Goal: Find specific page/section: Find specific page/section

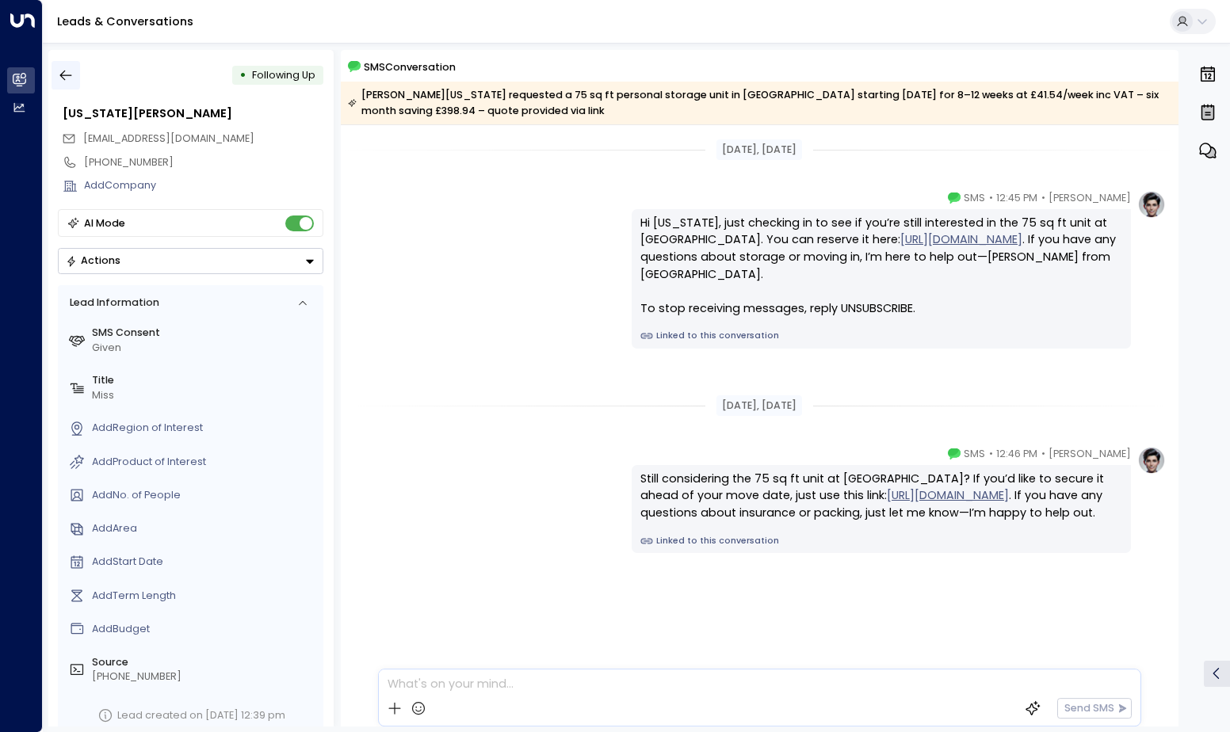
click at [65, 75] on icon "button" at bounding box center [66, 75] width 16 height 16
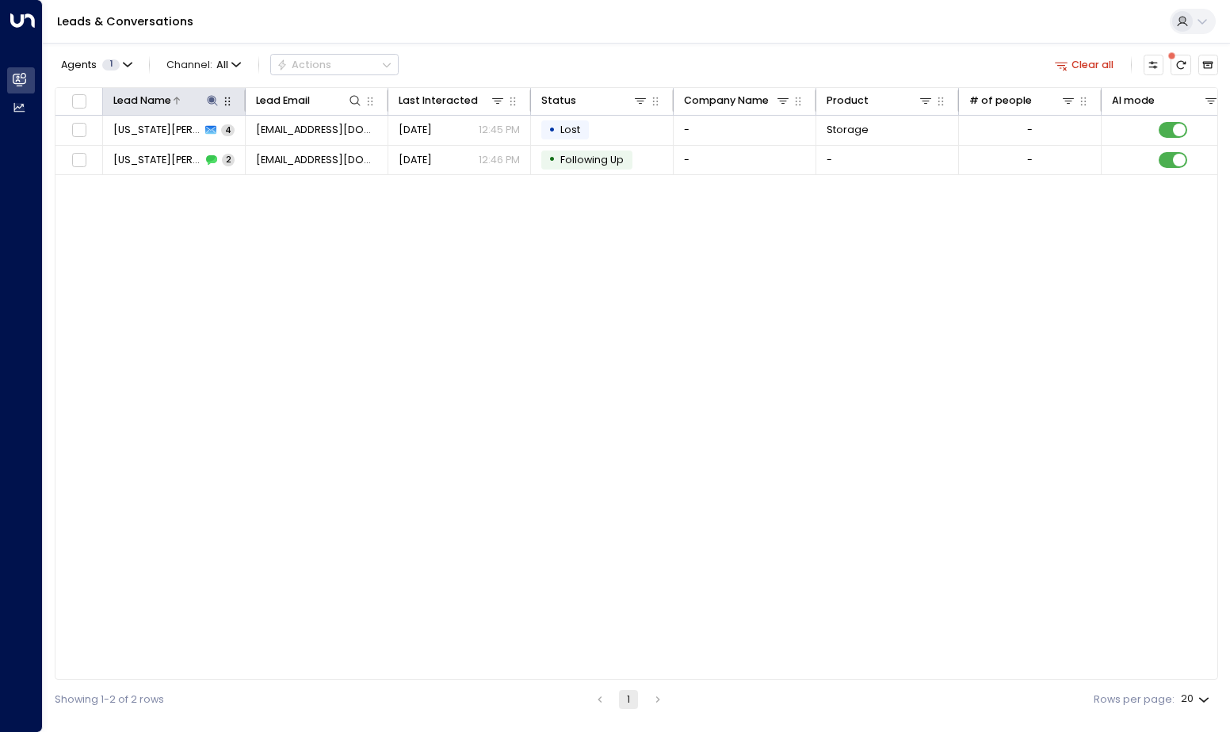
click at [214, 102] on icon at bounding box center [212, 100] width 13 height 13
click at [302, 151] on icon "button" at bounding box center [301, 153] width 10 height 10
click at [231, 155] on input "text" at bounding box center [212, 154] width 197 height 28
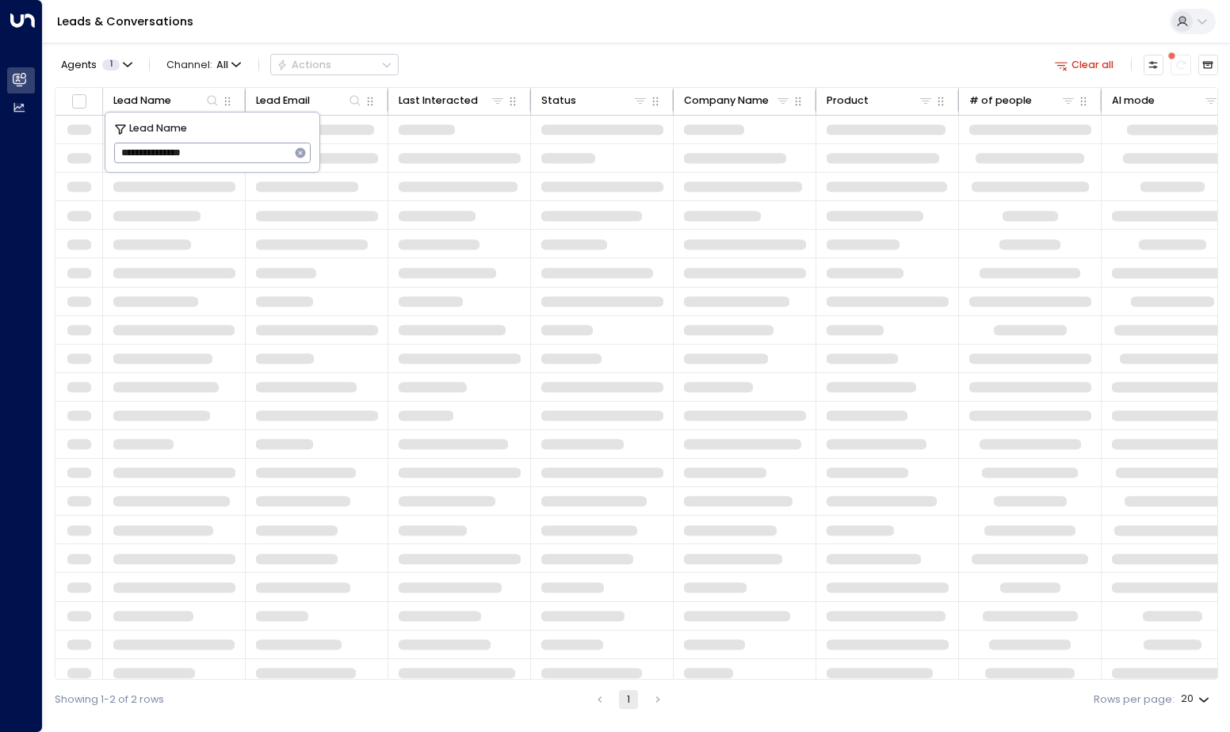
type input "**********"
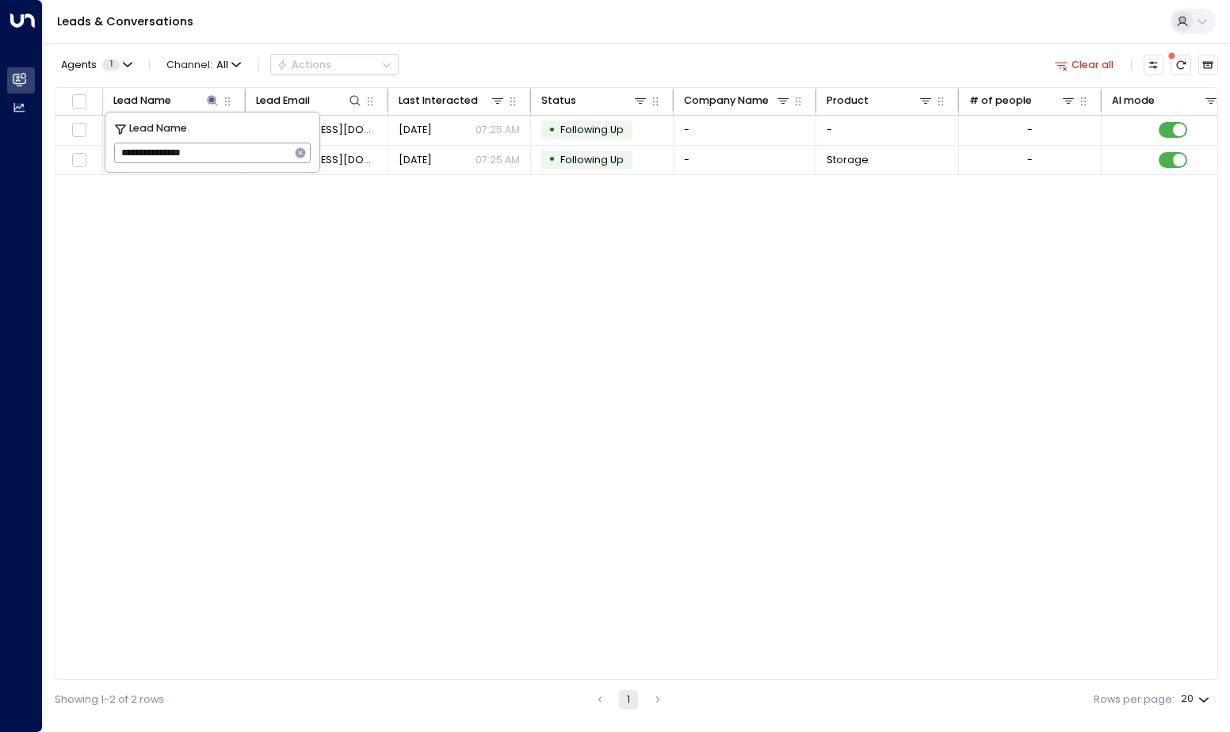
click at [582, 386] on div "Lead Name Lead Email Last Interacted Status Company Name Product # of people AI…" at bounding box center [637, 384] width 1164 height 594
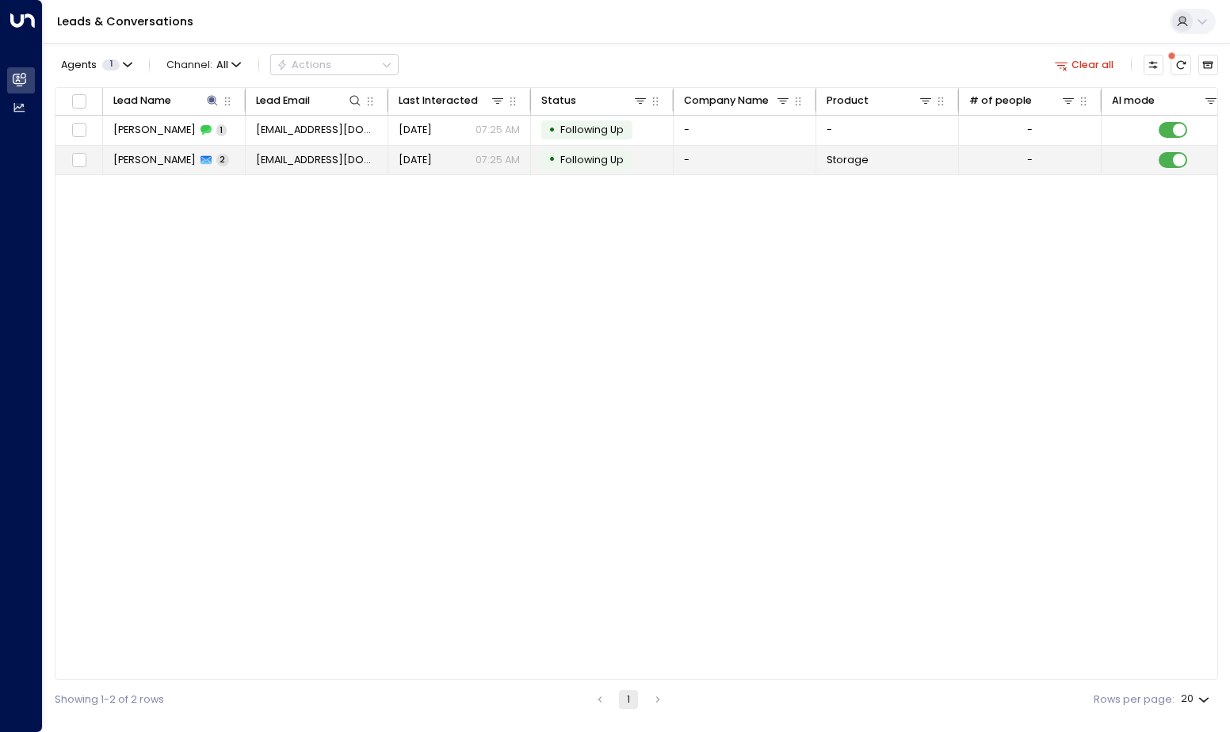
click at [174, 159] on span "[PERSON_NAME]" at bounding box center [154, 160] width 82 height 14
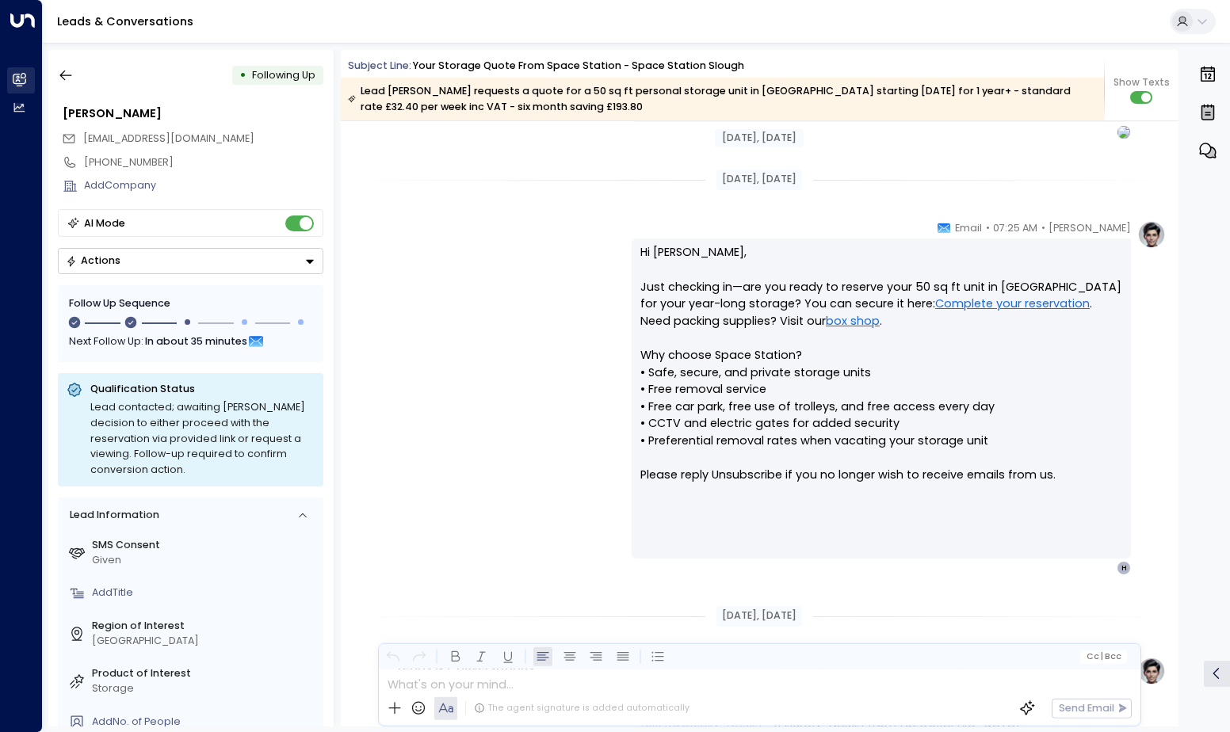
scroll to position [1078, 0]
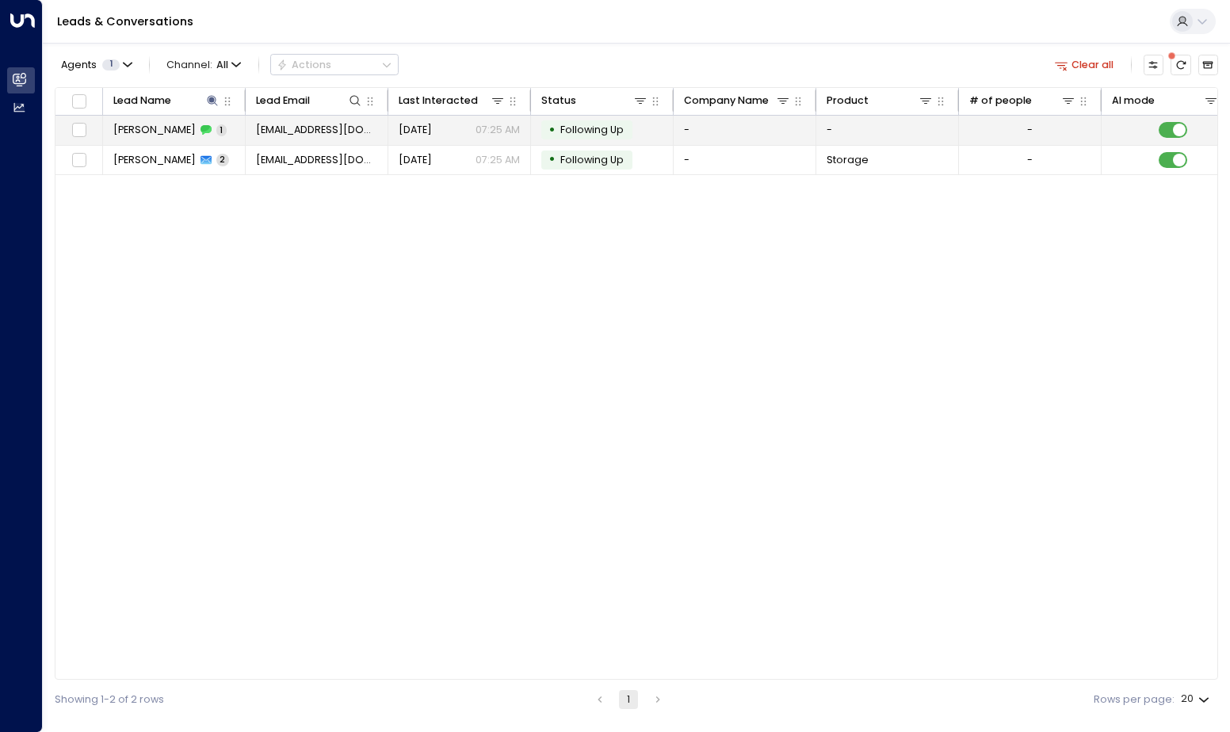
click at [189, 136] on span "[PERSON_NAME]" at bounding box center [154, 130] width 82 height 14
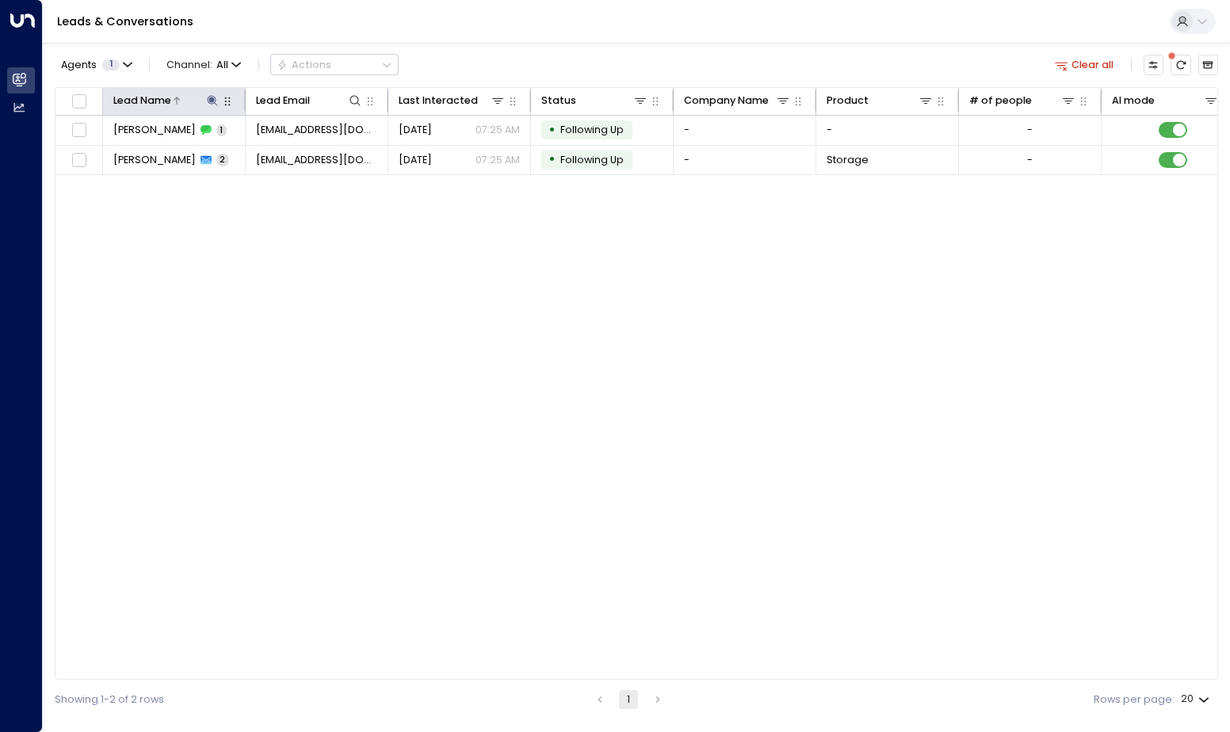
click at [213, 100] on icon at bounding box center [213, 100] width 10 height 10
click at [300, 150] on icon "button" at bounding box center [301, 153] width 10 height 10
click at [250, 155] on input "text" at bounding box center [212, 154] width 197 height 28
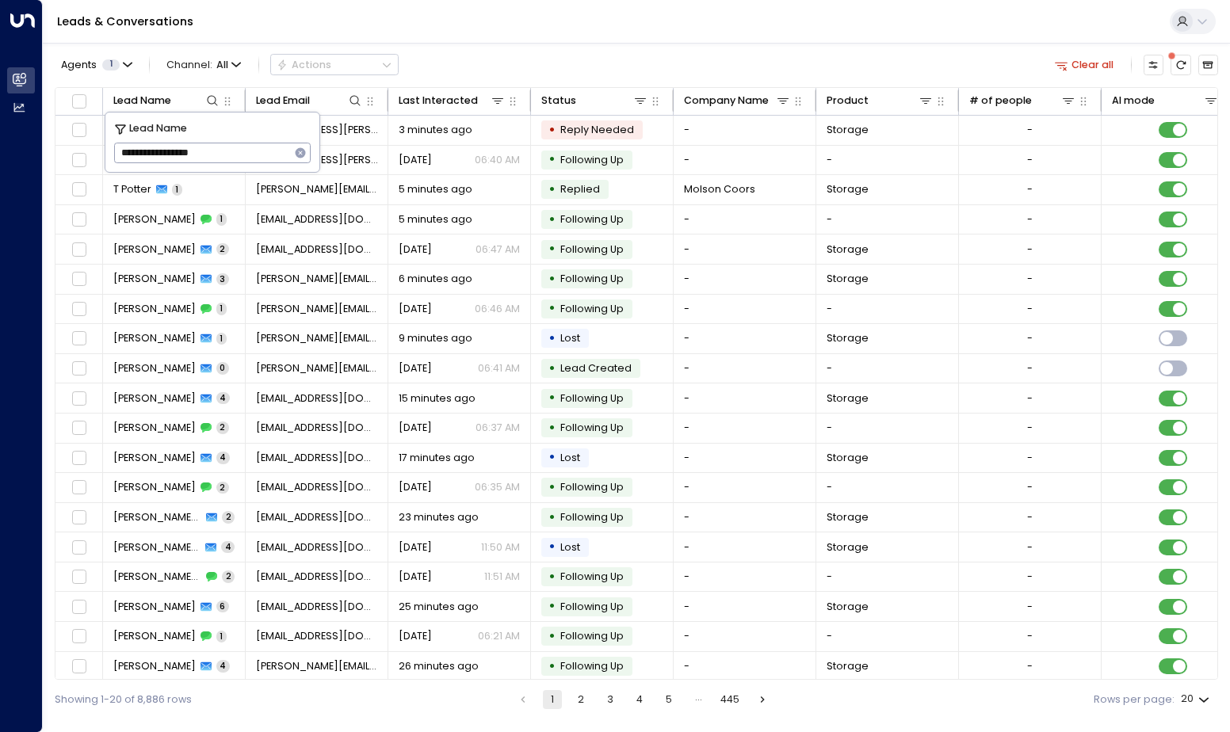
type input "**********"
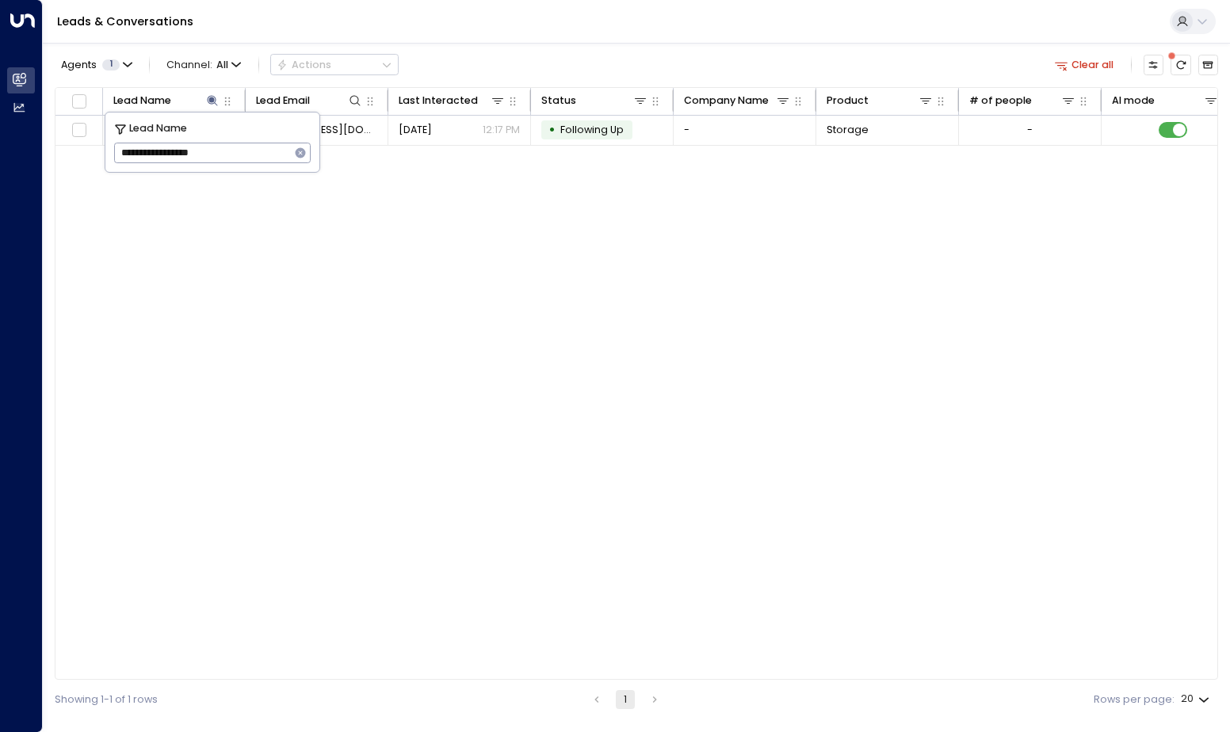
click at [671, 354] on div "Lead Name Lead Email Last Interacted Status Company Name Product # of people AI…" at bounding box center [637, 384] width 1164 height 594
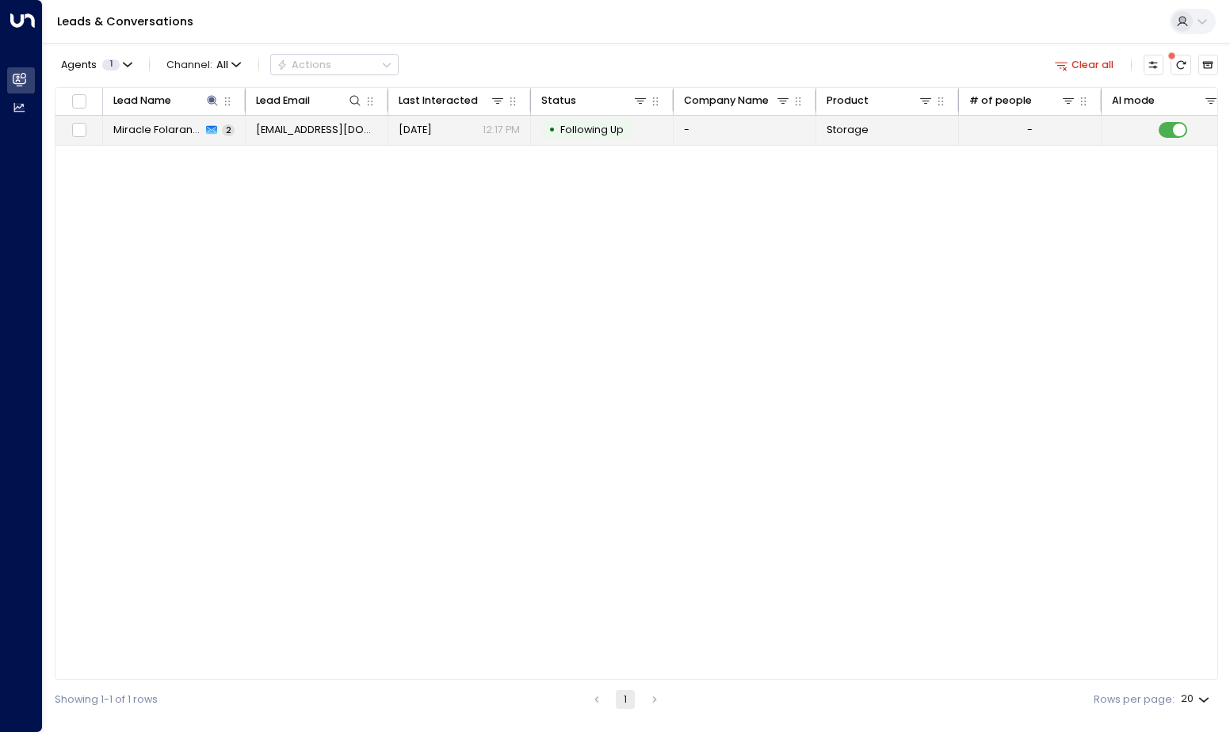
click at [224, 126] on span "2" at bounding box center [228, 130] width 13 height 12
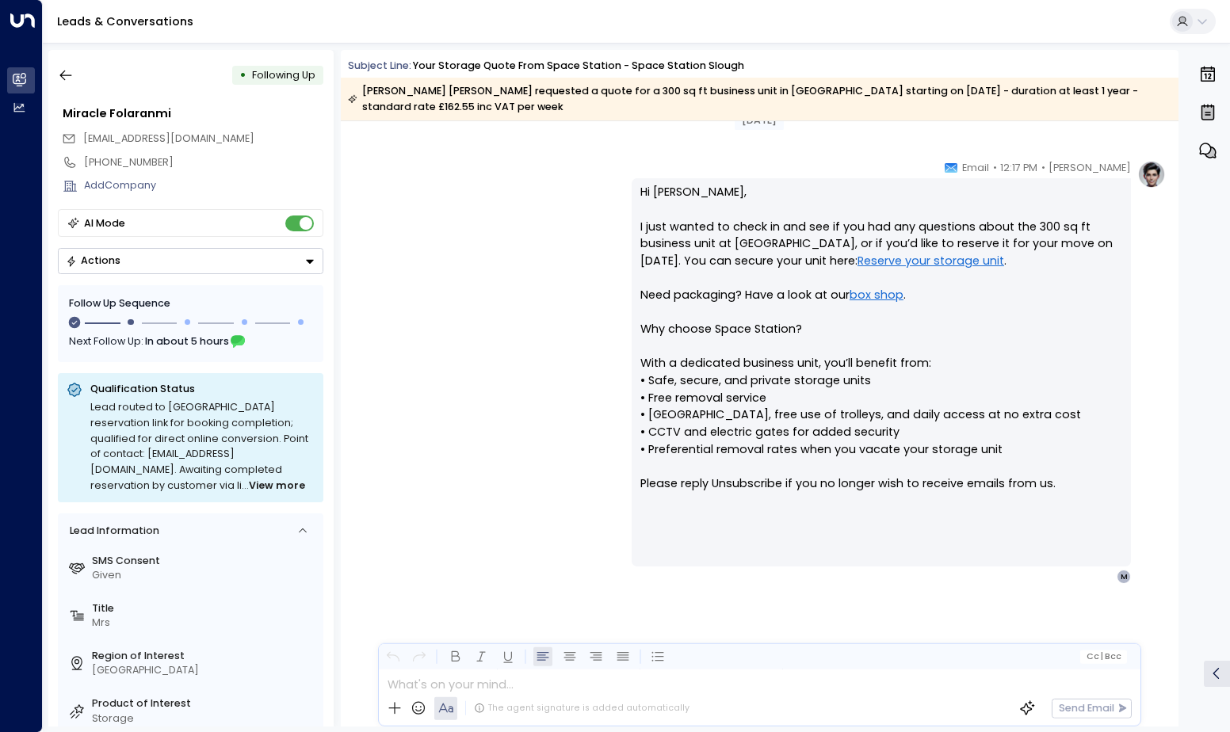
scroll to position [749, 0]
